Goal: Task Accomplishment & Management: Manage account settings

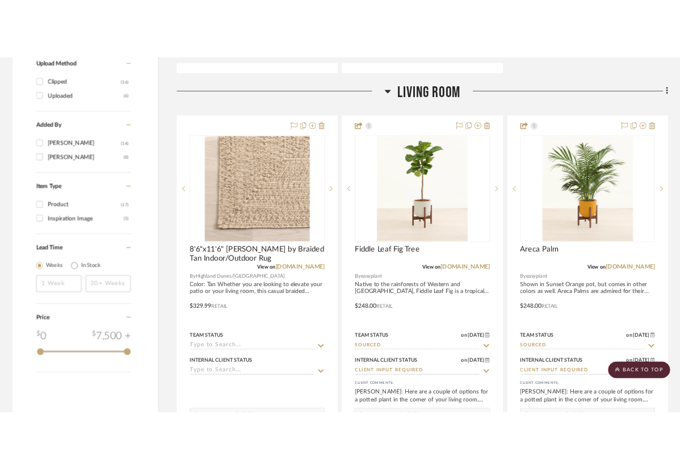
scroll to position [1287, 0]
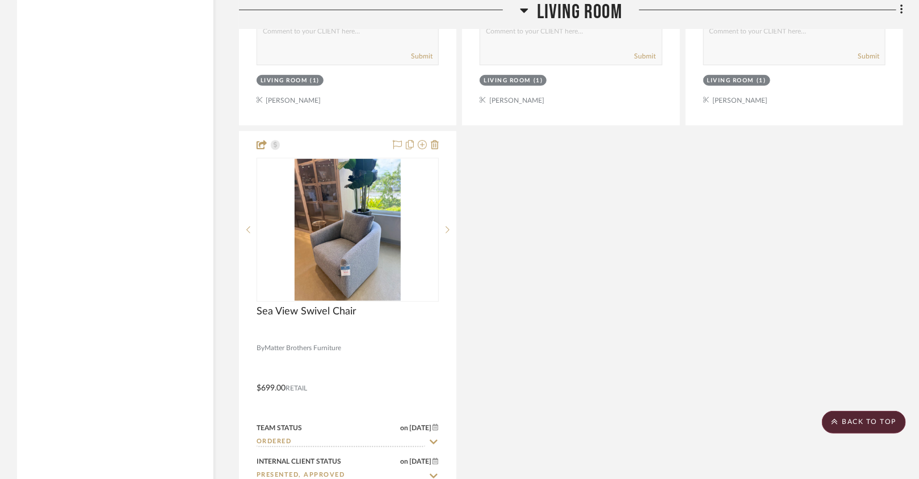
scroll to position [2239, 0]
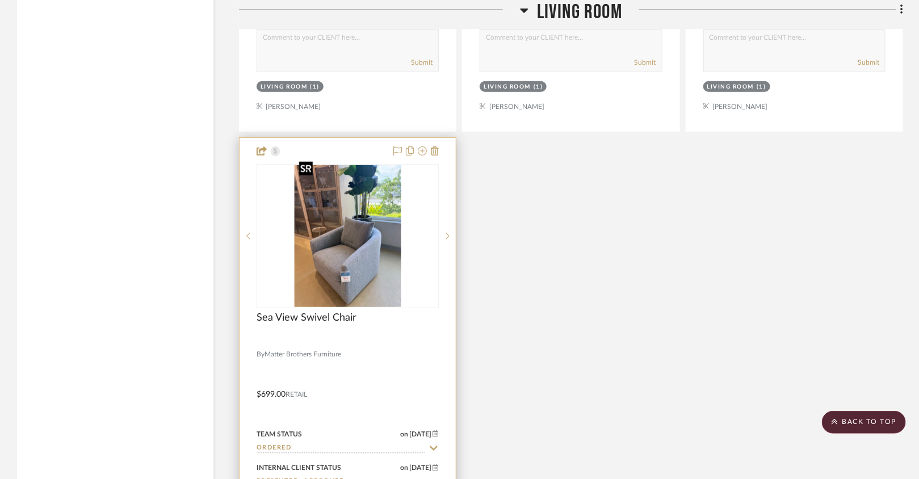
click at [0, 0] on img at bounding box center [0, 0] width 0 height 0
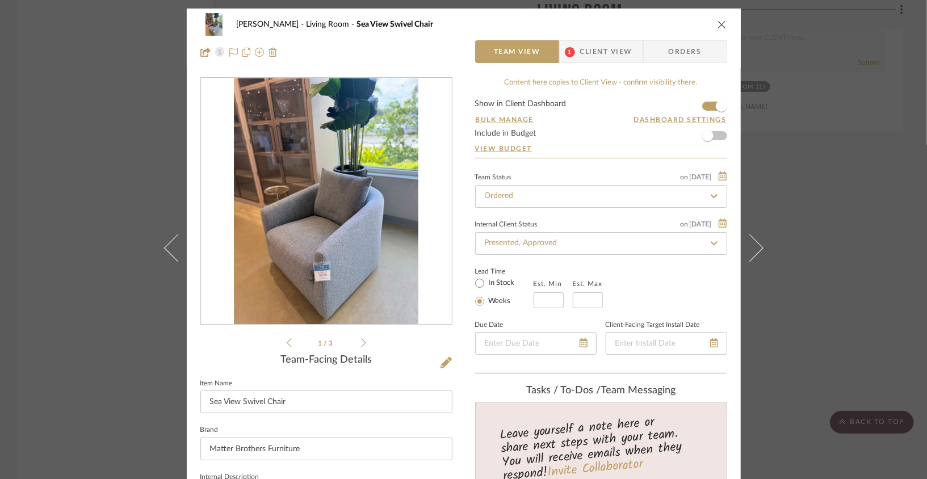
click at [361, 342] on icon at bounding box center [363, 343] width 5 height 10
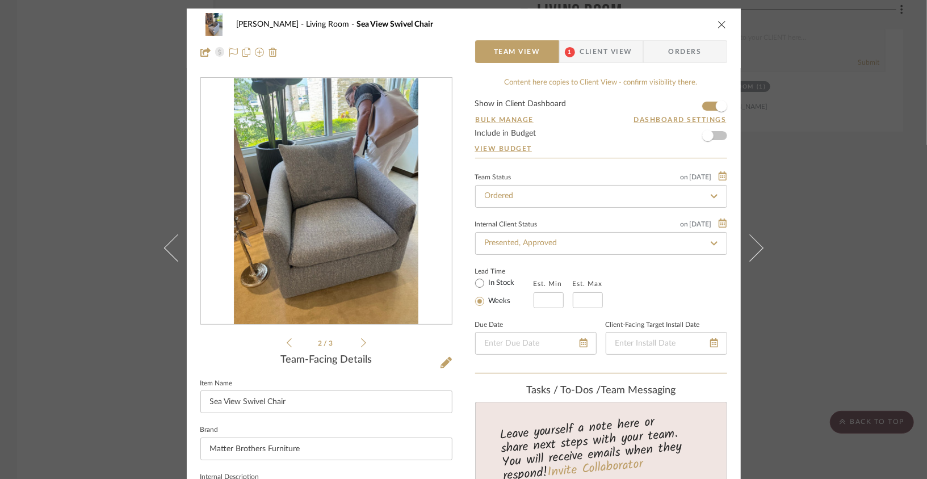
click at [361, 342] on icon at bounding box center [363, 343] width 5 height 10
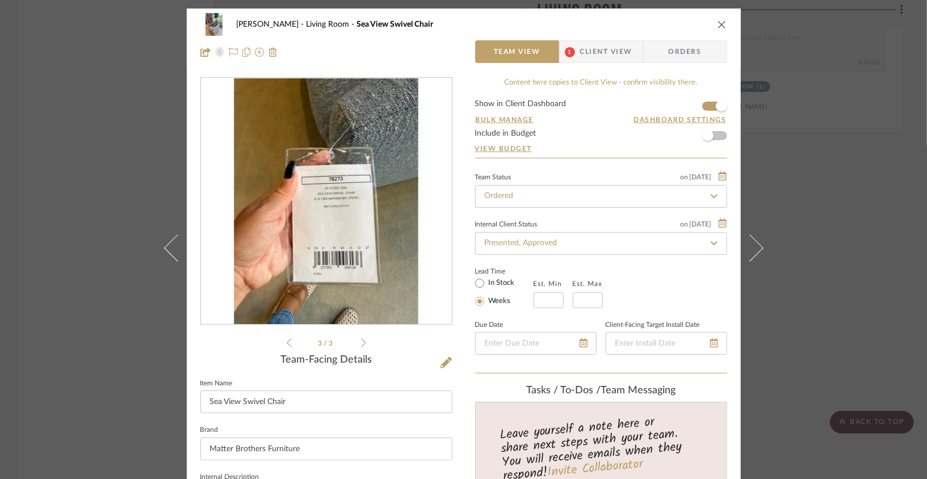
click at [361, 342] on icon at bounding box center [363, 343] width 5 height 10
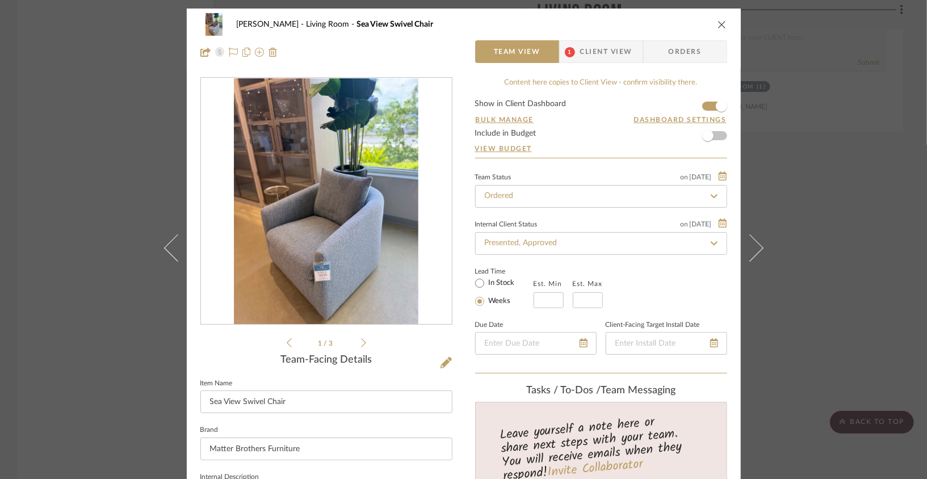
click at [361, 342] on icon at bounding box center [363, 343] width 5 height 10
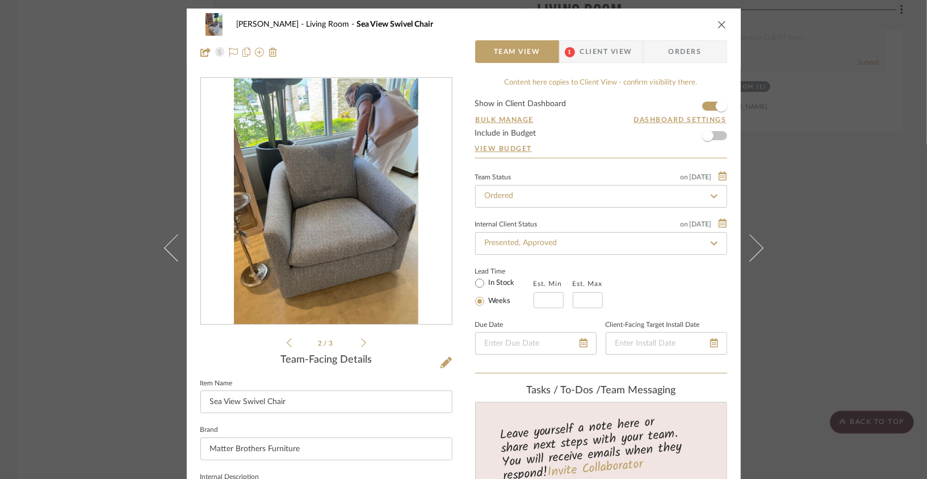
click at [361, 342] on icon at bounding box center [363, 343] width 5 height 10
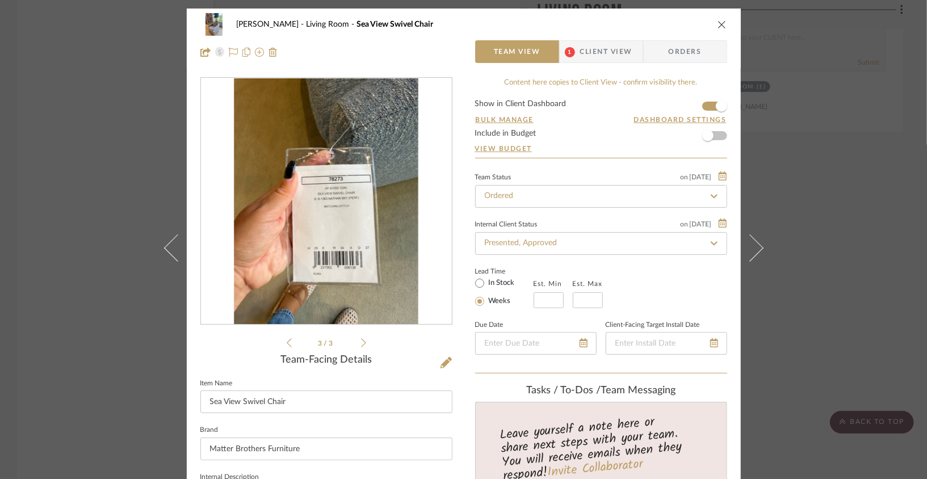
click at [361, 342] on icon at bounding box center [363, 343] width 5 height 10
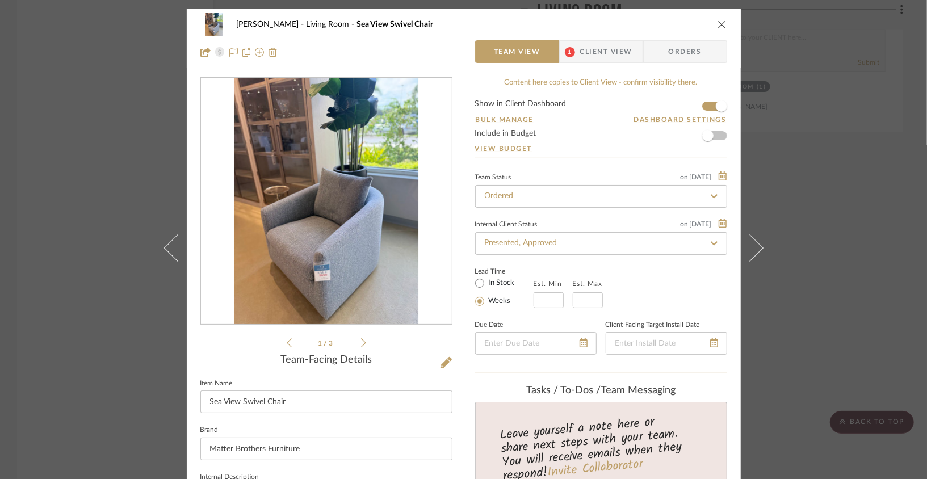
click at [292, 342] on li "1 / 3" at bounding box center [326, 343] width 69 height 14
click at [287, 342] on icon at bounding box center [289, 343] width 5 height 10
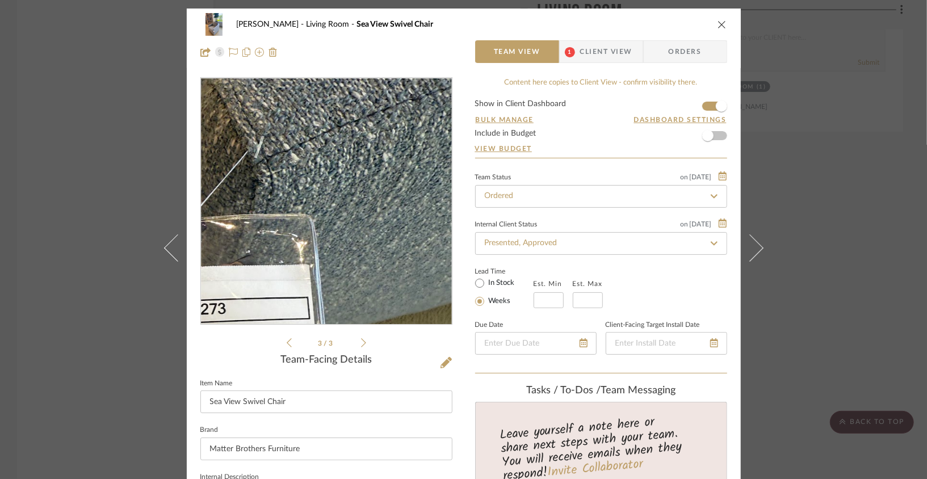
click at [382, 143] on img "2" at bounding box center [326, 201] width 185 height 246
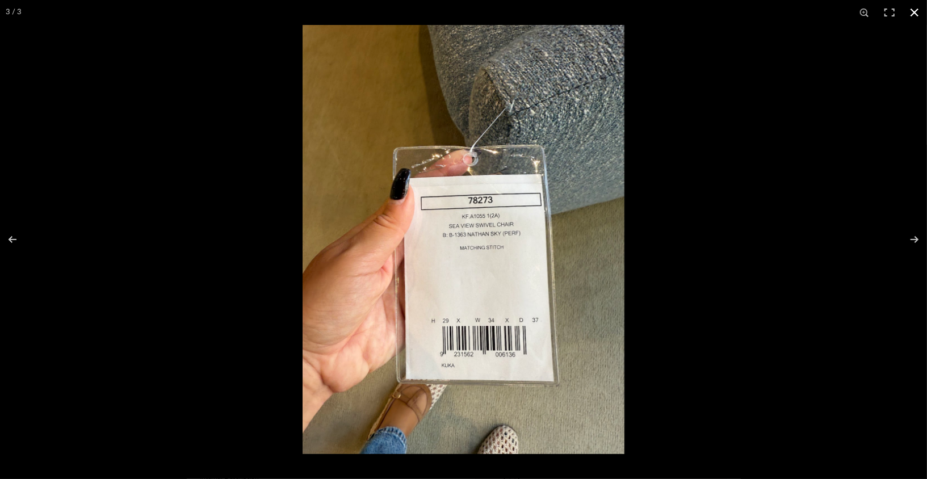
click at [688, 12] on button at bounding box center [914, 12] width 25 height 25
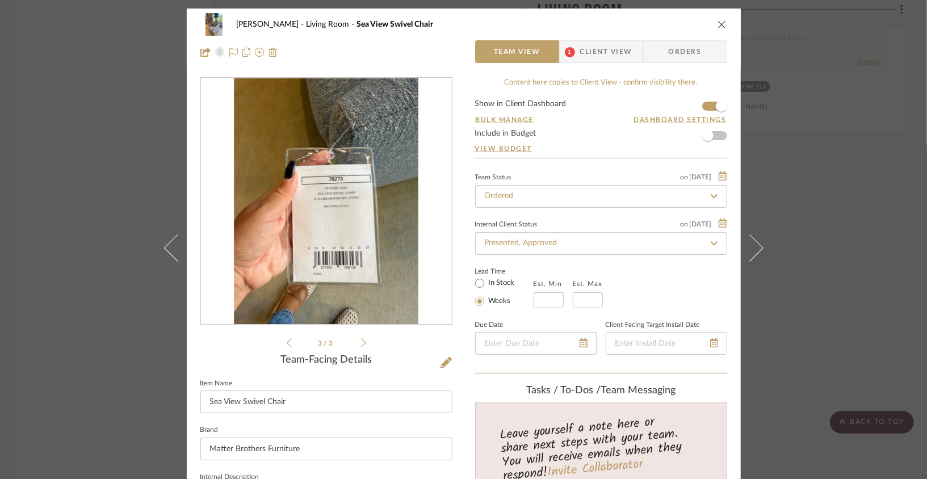
click at [363, 344] on div "3 / 3" at bounding box center [326, 213] width 252 height 273
click at [282, 348] on div "3 / 3" at bounding box center [326, 213] width 252 height 273
click at [287, 342] on icon at bounding box center [289, 343] width 5 height 10
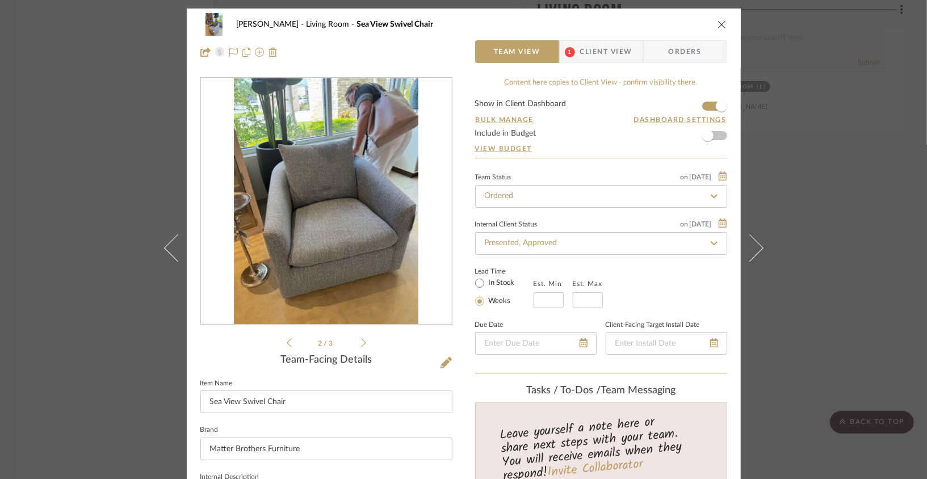
click at [287, 342] on icon at bounding box center [289, 343] width 5 height 10
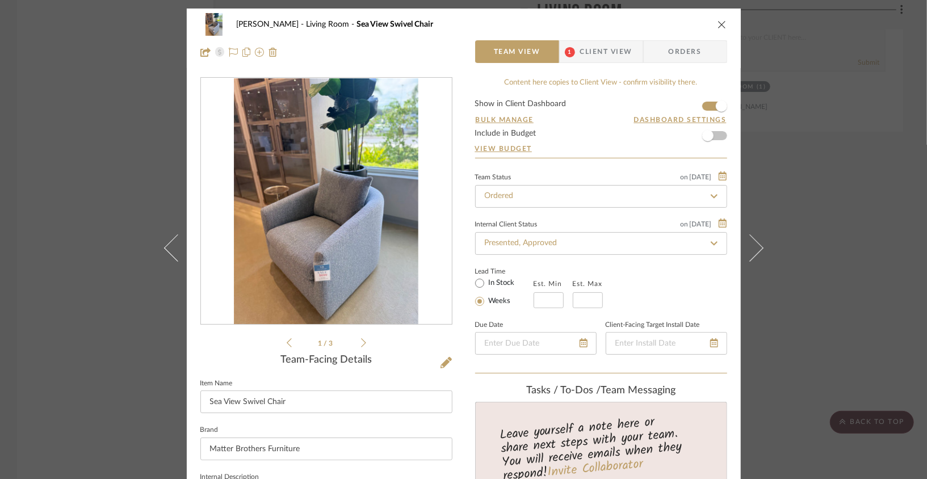
click at [334, 276] on img "0" at bounding box center [326, 201] width 185 height 246
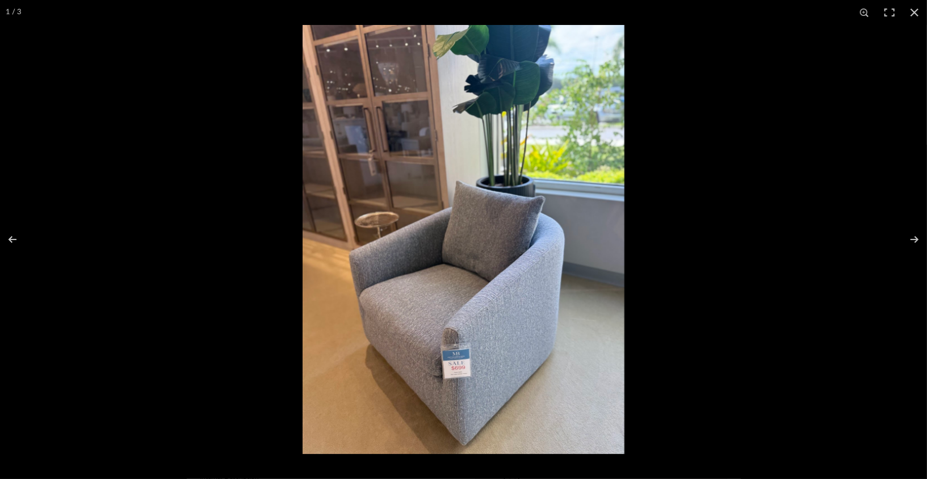
click at [426, 313] on img at bounding box center [464, 239] width 322 height 429
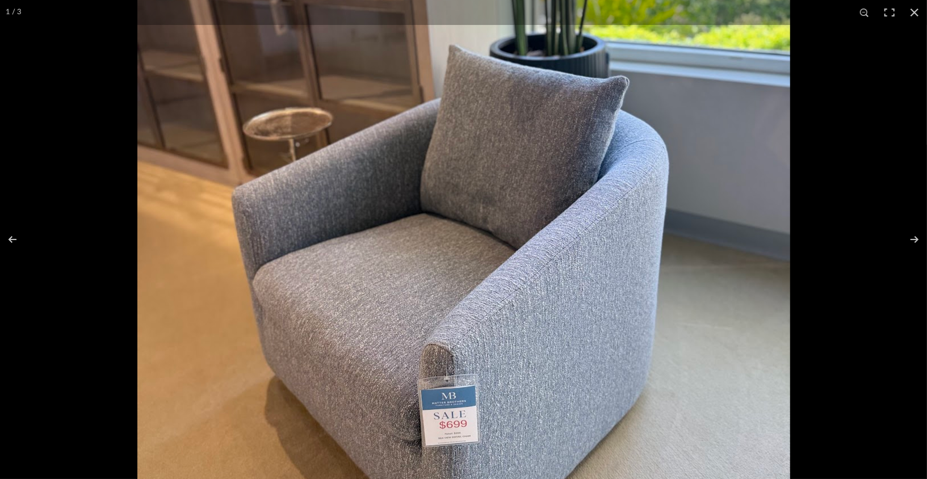
click at [425, 312] on img at bounding box center [463, 164] width 653 height 871
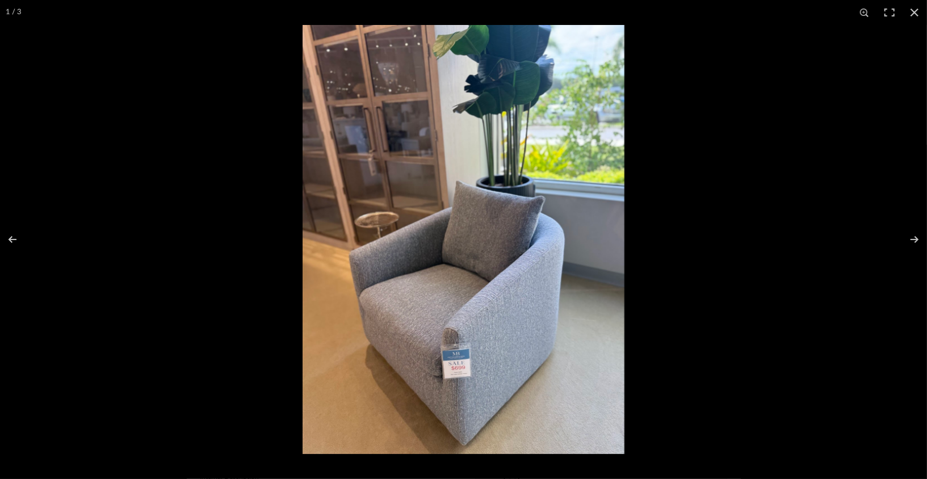
click at [426, 313] on img at bounding box center [464, 239] width 322 height 429
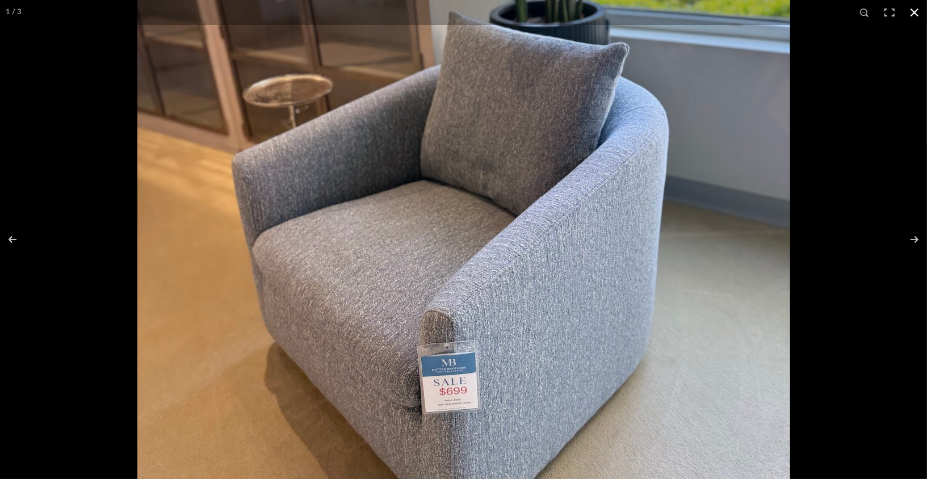
click at [688, 18] on button at bounding box center [914, 12] width 25 height 25
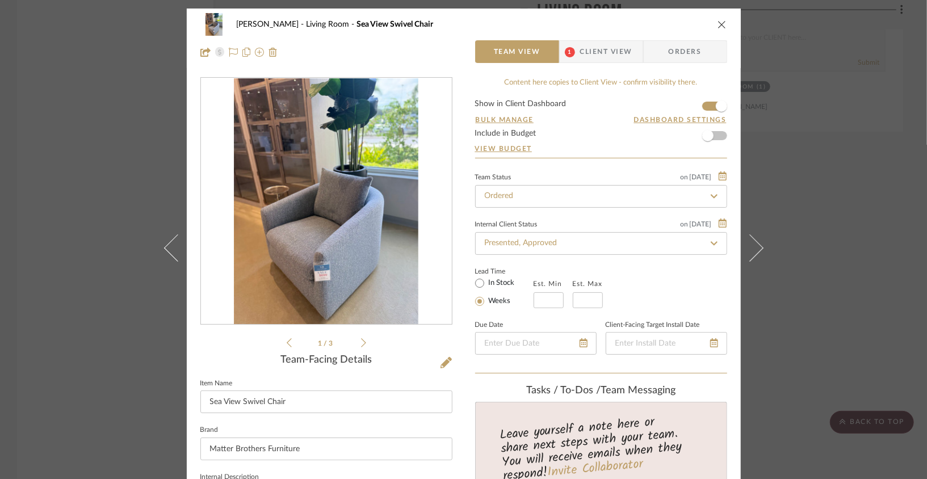
click at [688, 25] on icon "close" at bounding box center [722, 24] width 9 height 9
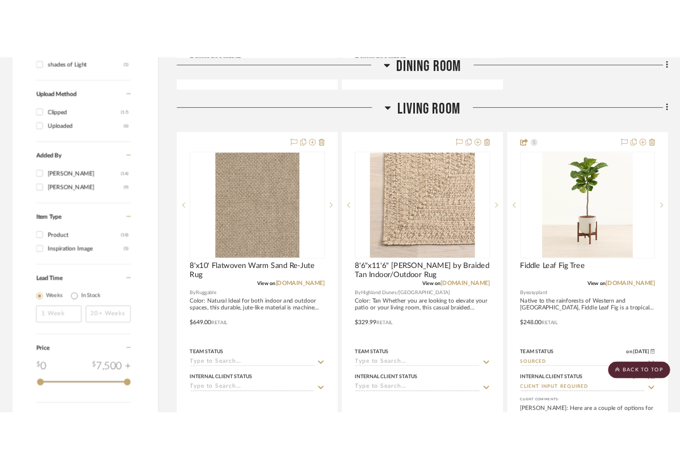
scroll to position [1264, 0]
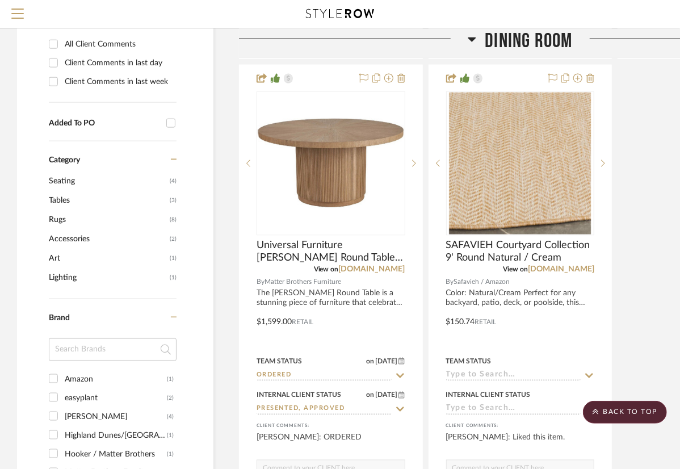
scroll to position [696, 0]
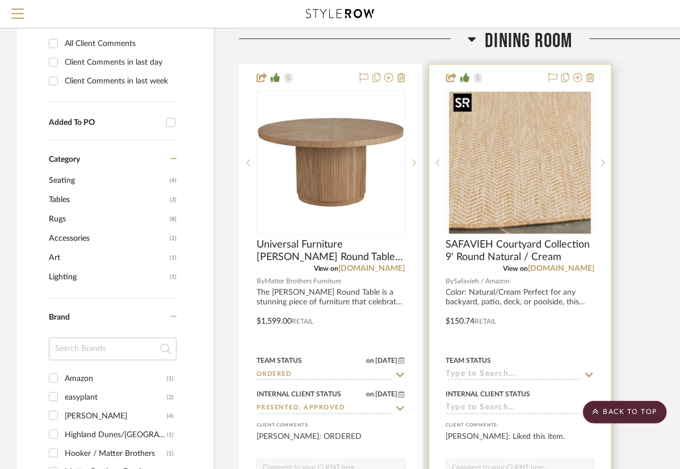
click at [553, 175] on img "0" at bounding box center [520, 163] width 142 height 142
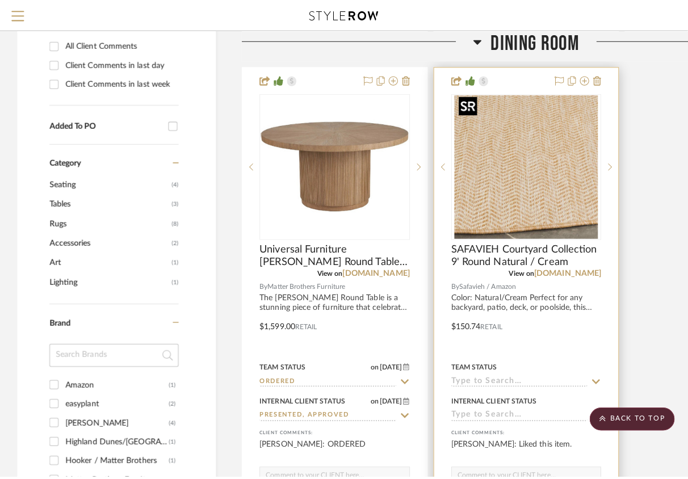
scroll to position [0, 0]
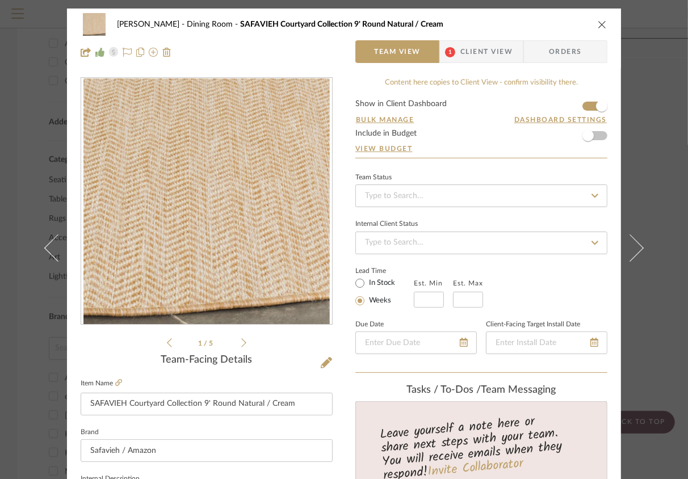
click at [598, 23] on icon "close" at bounding box center [602, 24] width 9 height 9
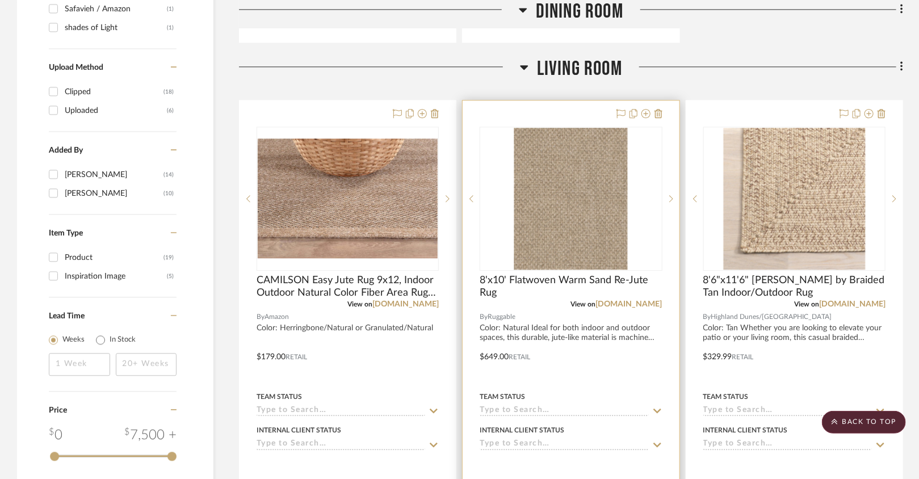
scroll to position [1261, 0]
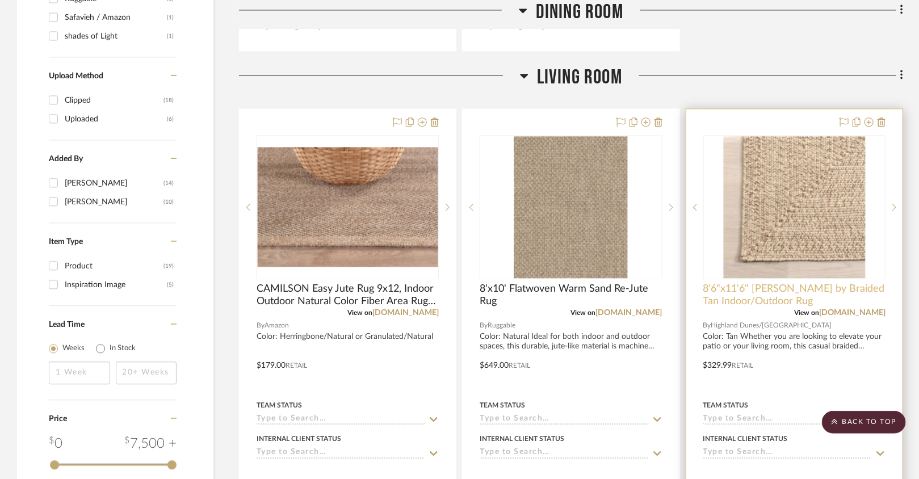
click at [680, 292] on span "8'6"x11'6" [PERSON_NAME] by Braided Tan Indoor/Outdoor Rug" at bounding box center [795, 295] width 182 height 25
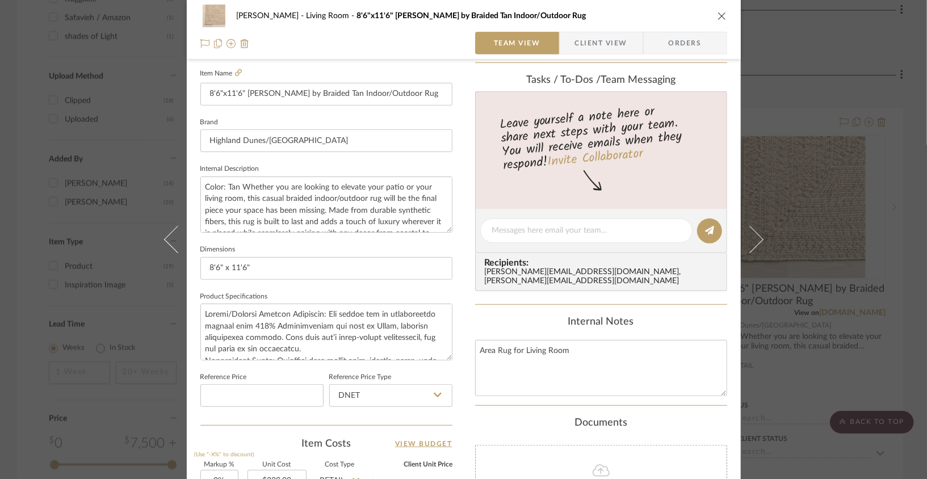
scroll to position [317, 0]
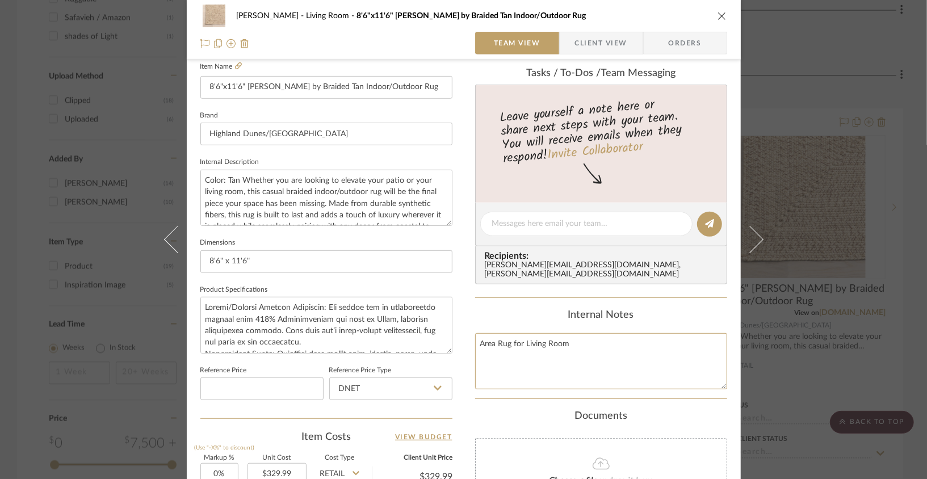
click at [628, 334] on textarea "Area Rug for Living Room" at bounding box center [601, 361] width 252 height 56
click at [592, 333] on textarea "Area Rug for Living Room, can do 9x12" at bounding box center [601, 361] width 252 height 56
type textarea "Area Rug for Living Room, can do this size or 9x12"
click at [680, 203] on div "[PERSON_NAME] Living Room 8'6"x11'6" [PERSON_NAME] by Braided Tan Indoor/Outdoo…" at bounding box center [463, 239] width 927 height 479
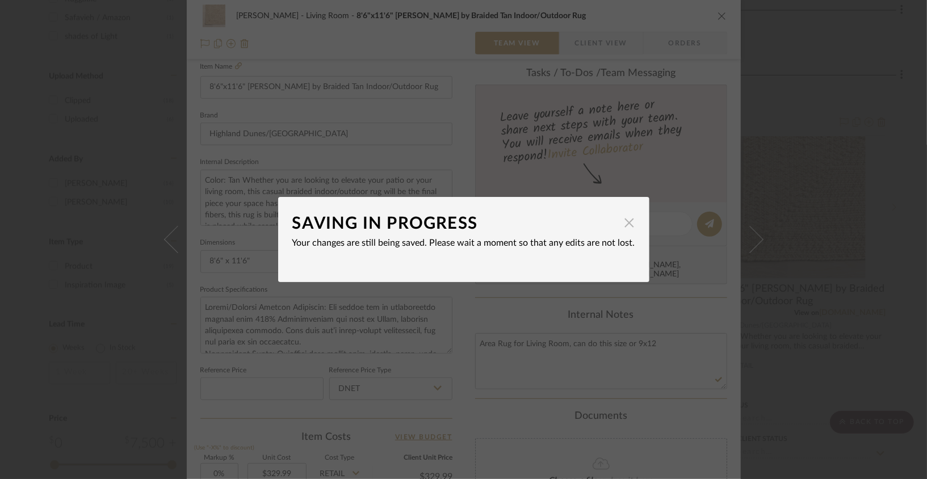
click at [624, 226] on span "button" at bounding box center [629, 222] width 23 height 23
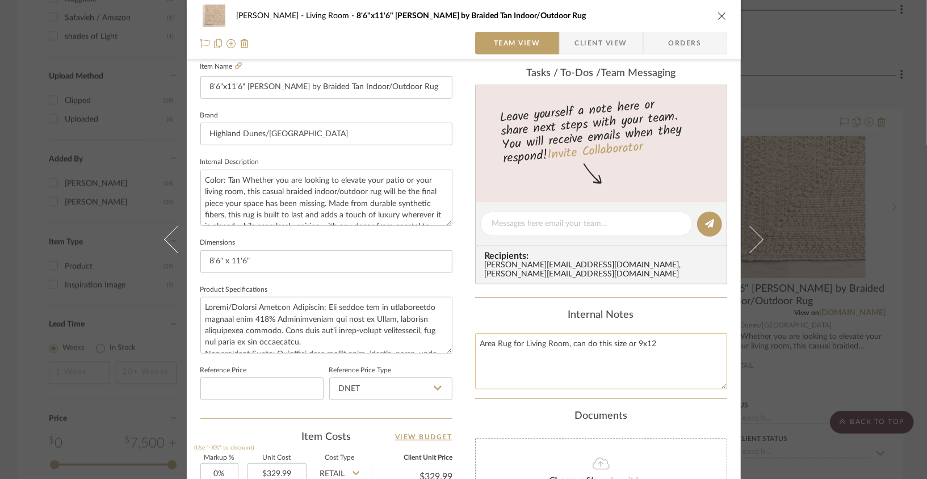
click at [660, 333] on textarea "Area Rug for Living Room, can do this size or 9x12" at bounding box center [601, 361] width 252 height 56
drag, startPoint x: 658, startPoint y: 330, endPoint x: 568, endPoint y: 334, distance: 89.2
click at [568, 334] on textarea "Area Rug for Living Room, can do this size or 9x12" at bounding box center [601, 361] width 252 height 56
type textarea "Area Rug for Living Room,"
click at [680, 20] on icon "close" at bounding box center [722, 15] width 9 height 9
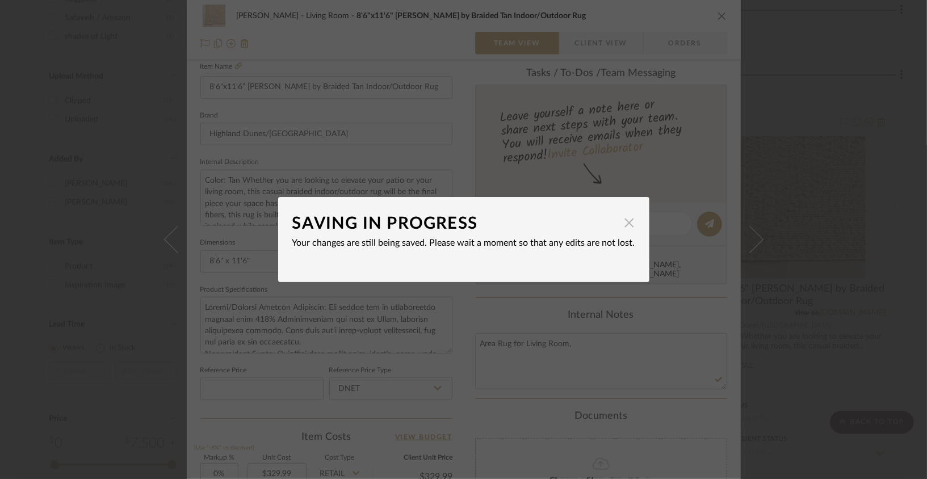
click at [619, 233] on span "button" at bounding box center [629, 222] width 23 height 23
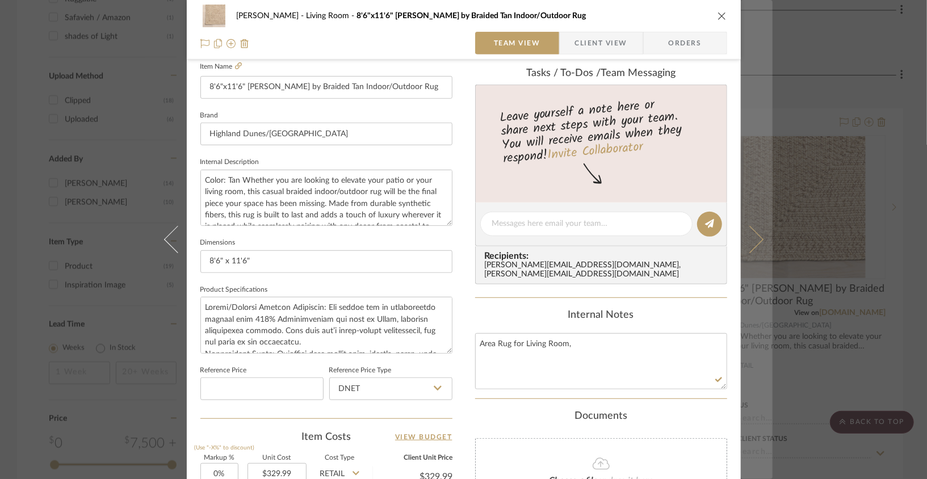
click at [680, 193] on button at bounding box center [757, 239] width 32 height 479
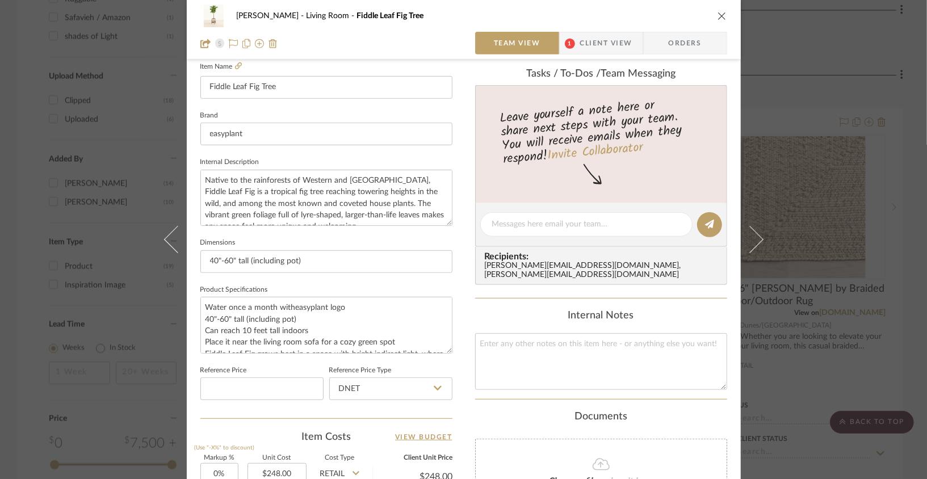
click at [680, 22] on div "[PERSON_NAME] Living Room Fiddle Leaf Fig Tree Team View 1 Client View Orders" at bounding box center [464, 30] width 554 height 60
click at [680, 18] on icon "close" at bounding box center [722, 15] width 9 height 9
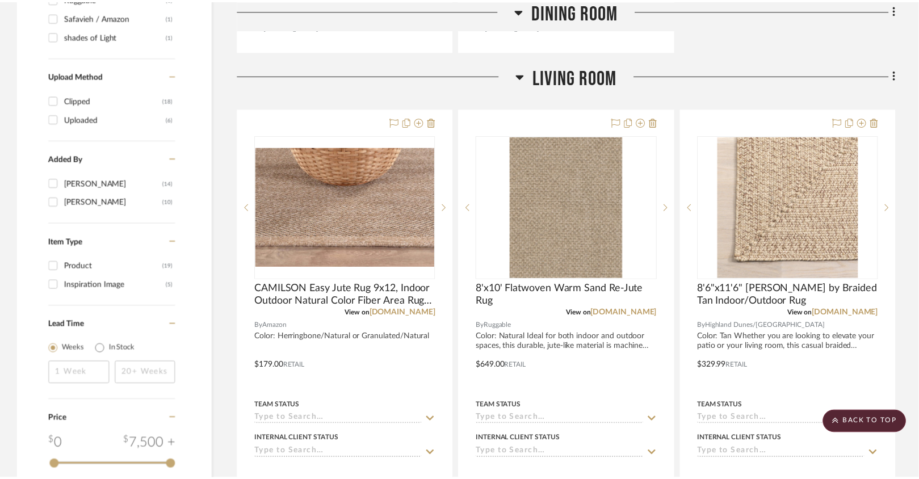
scroll to position [1261, 0]
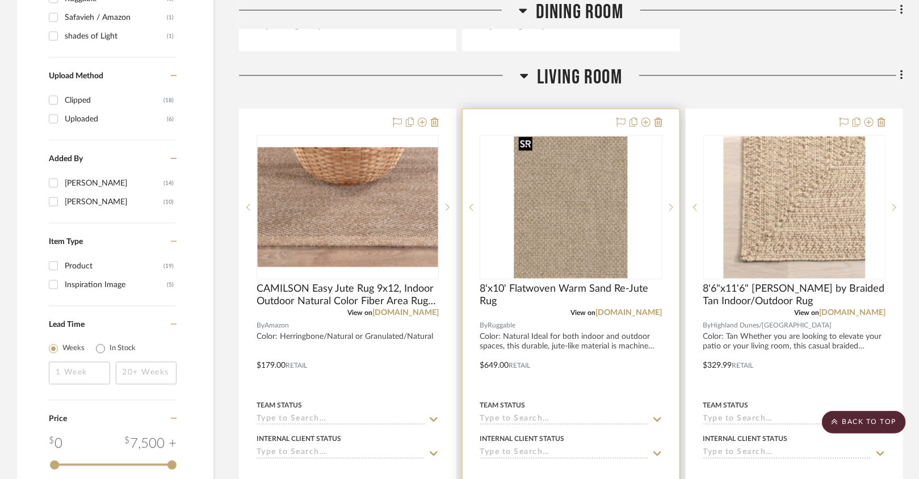
click at [598, 244] on img "0" at bounding box center [571, 207] width 114 height 142
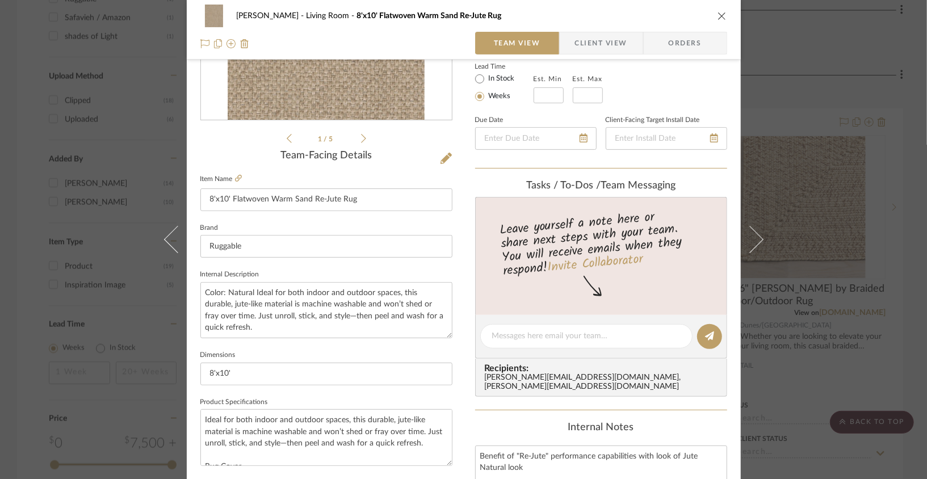
scroll to position [0, 0]
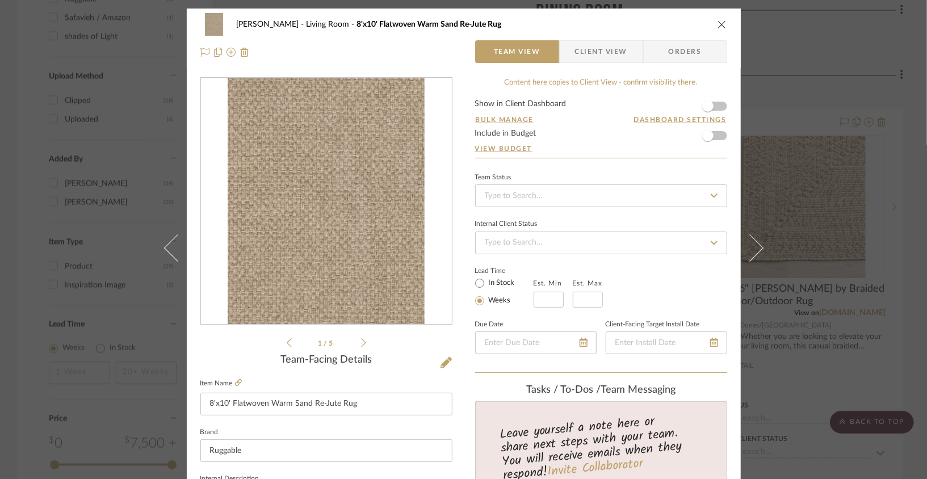
click at [363, 342] on div "1 / 5" at bounding box center [326, 213] width 252 height 273
click at [361, 342] on icon at bounding box center [363, 343] width 5 height 10
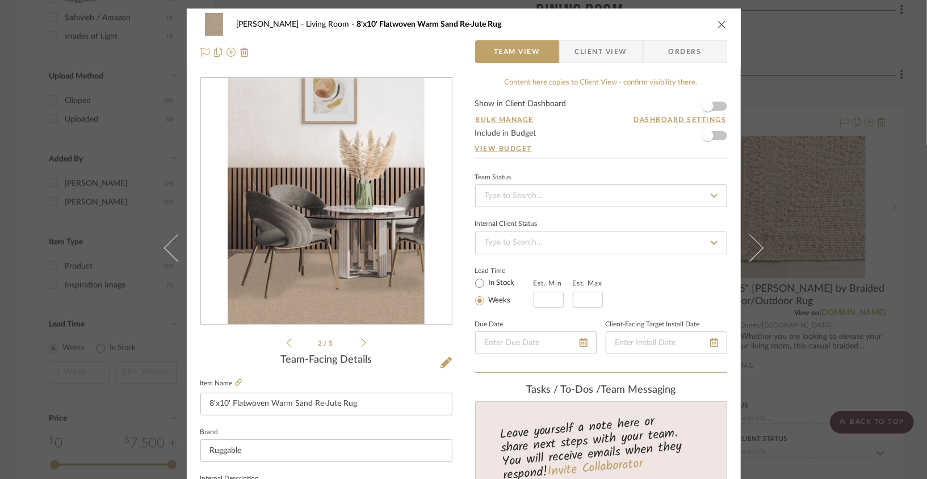
click at [361, 342] on icon at bounding box center [363, 343] width 5 height 10
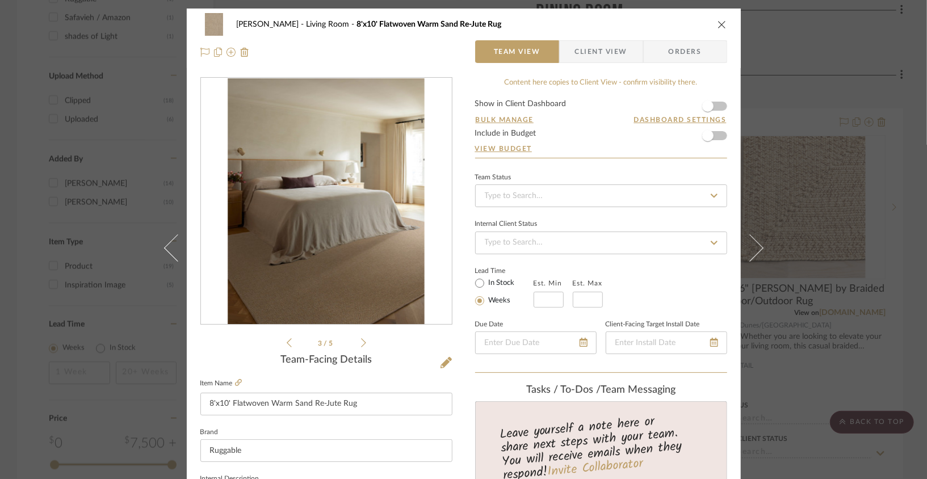
click at [361, 342] on icon at bounding box center [363, 343] width 5 height 10
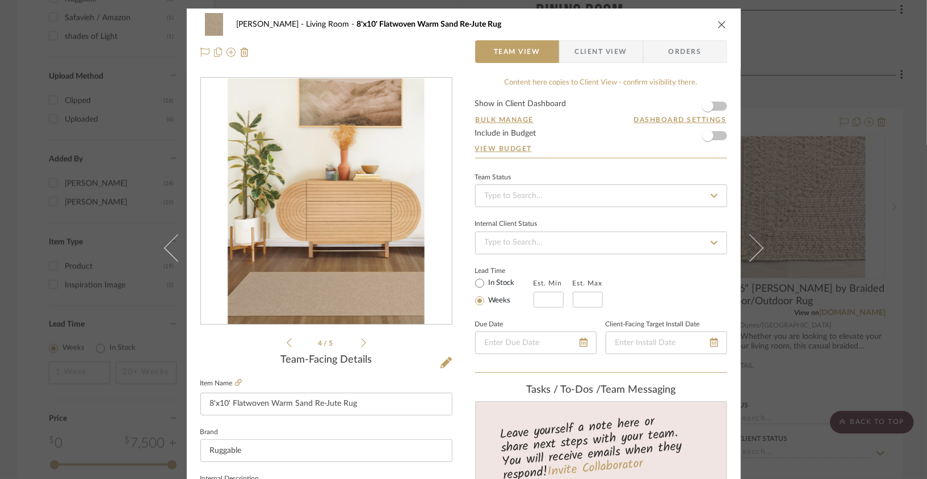
click at [361, 342] on icon at bounding box center [363, 343] width 5 height 10
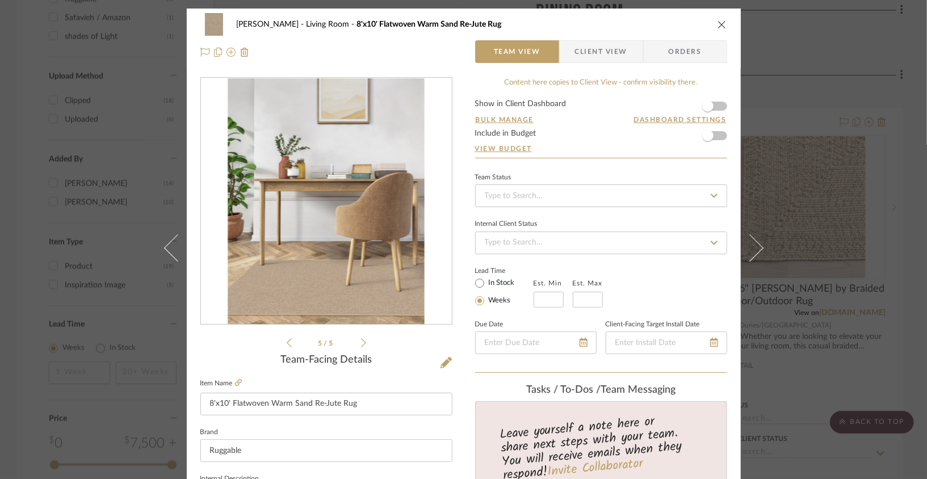
click at [361, 342] on icon at bounding box center [363, 343] width 5 height 10
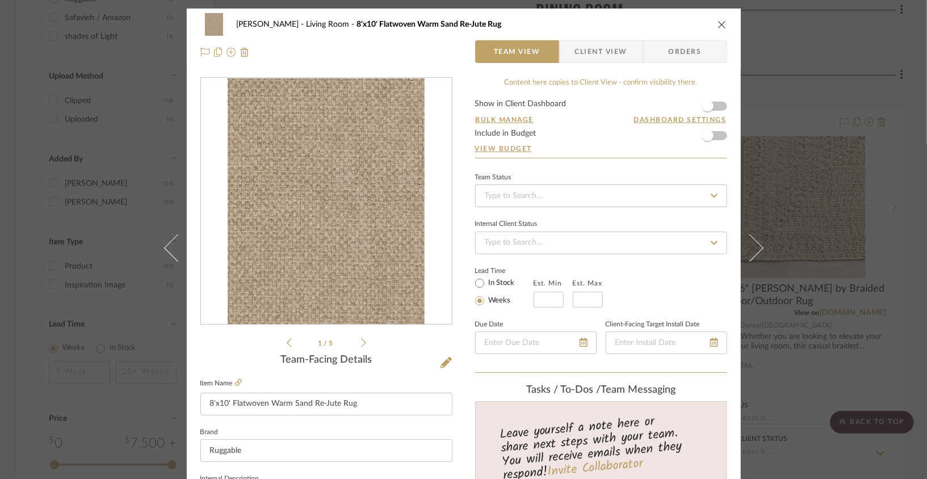
click at [680, 31] on div "[PERSON_NAME] Living Room 8'x10' Flatwoven Warm Sand Re-Jute Rug" at bounding box center [463, 24] width 527 height 23
click at [680, 26] on icon "close" at bounding box center [722, 24] width 9 height 9
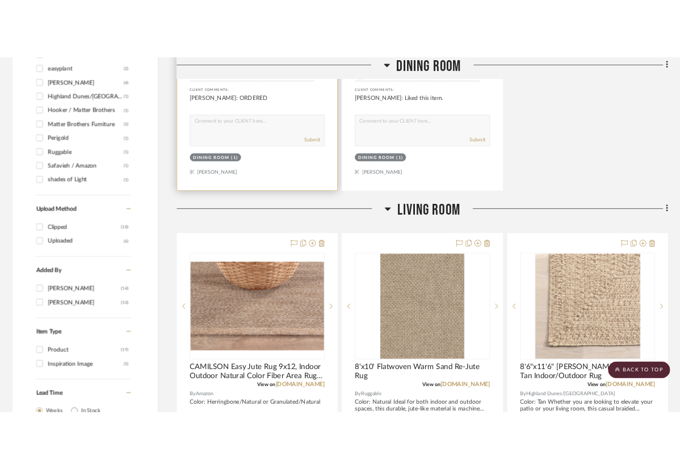
scroll to position [1132, 0]
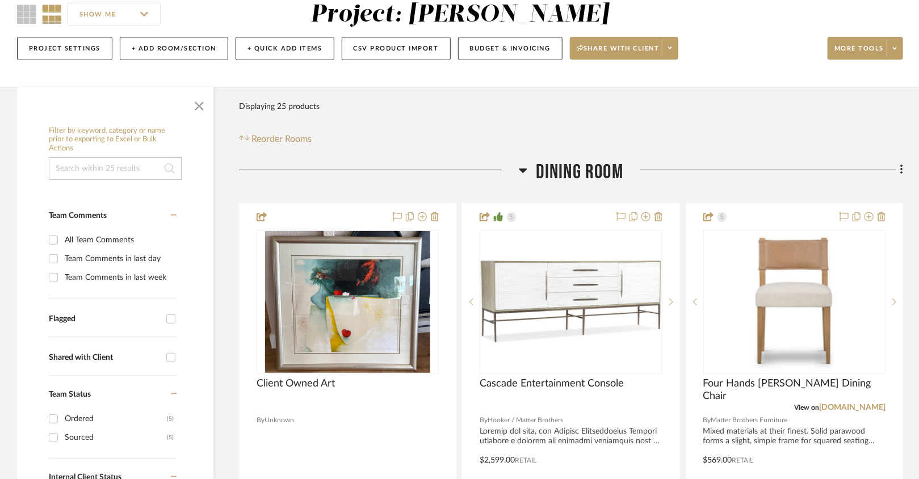
scroll to position [108, 0]
